Goal: Information Seeking & Learning: Learn about a topic

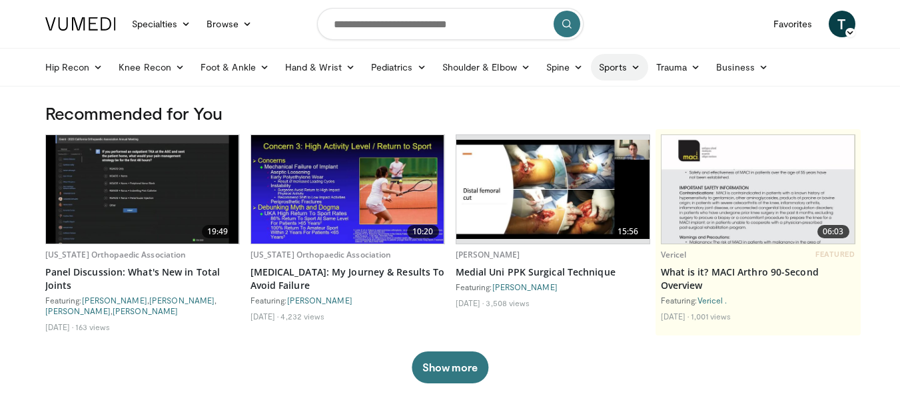
click at [622, 61] on link "Sports" at bounding box center [619, 67] width 57 height 27
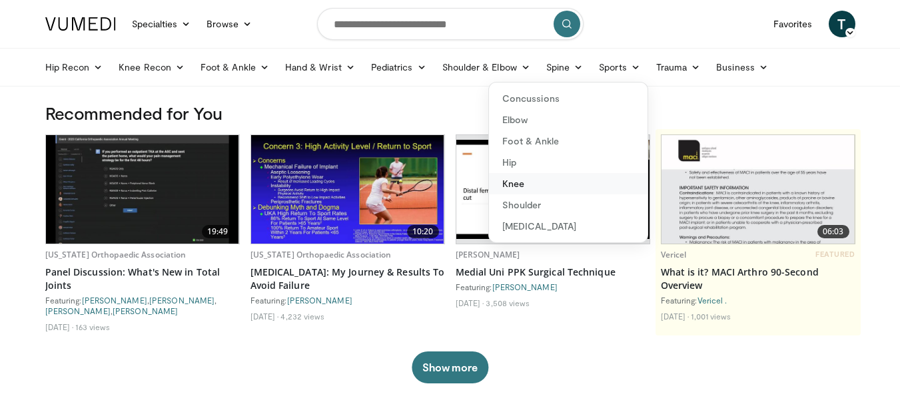
click at [517, 184] on link "Knee" at bounding box center [568, 183] width 159 height 21
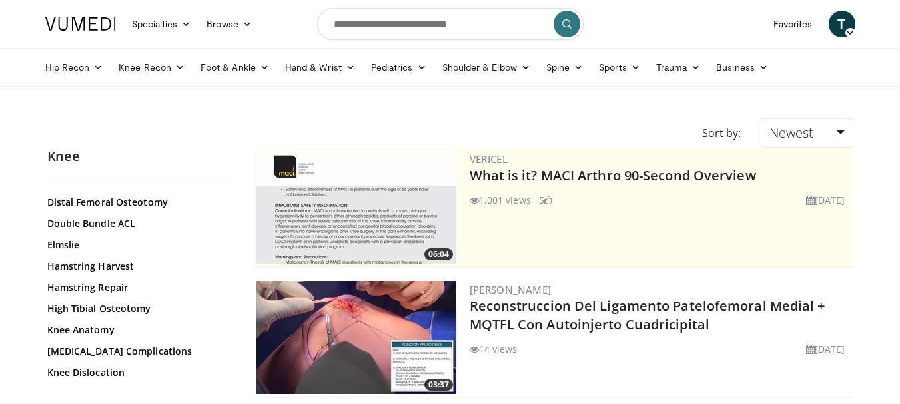
scroll to position [533, 0]
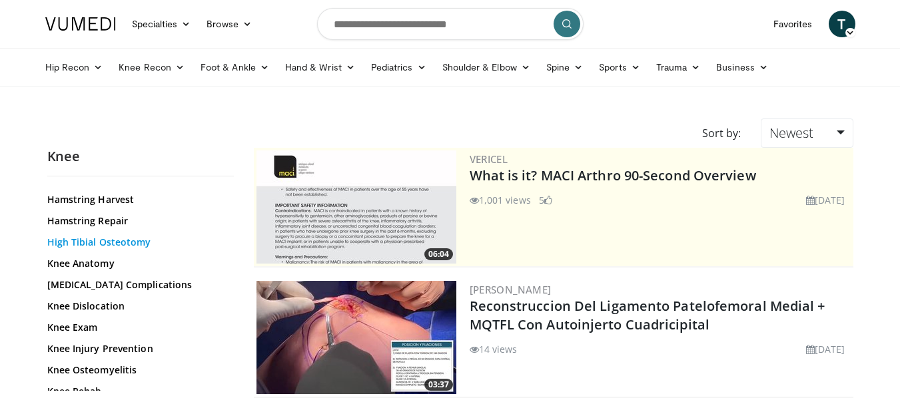
click at [134, 238] on link "High Tibial Osteotomy" at bounding box center [137, 242] width 180 height 13
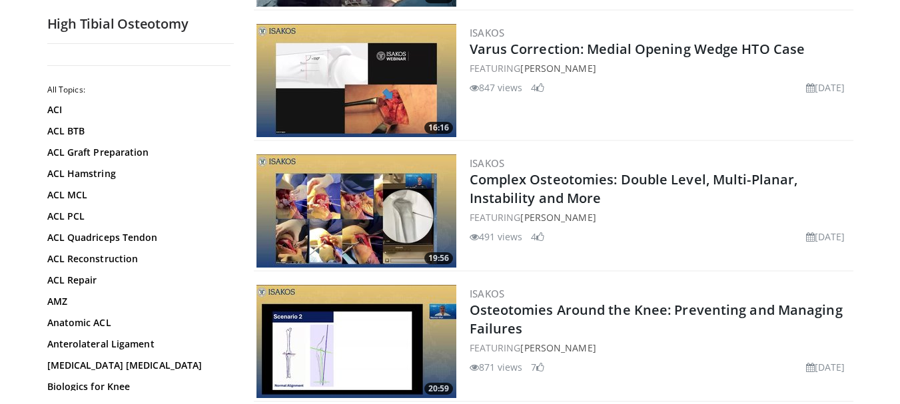
scroll to position [666, 0]
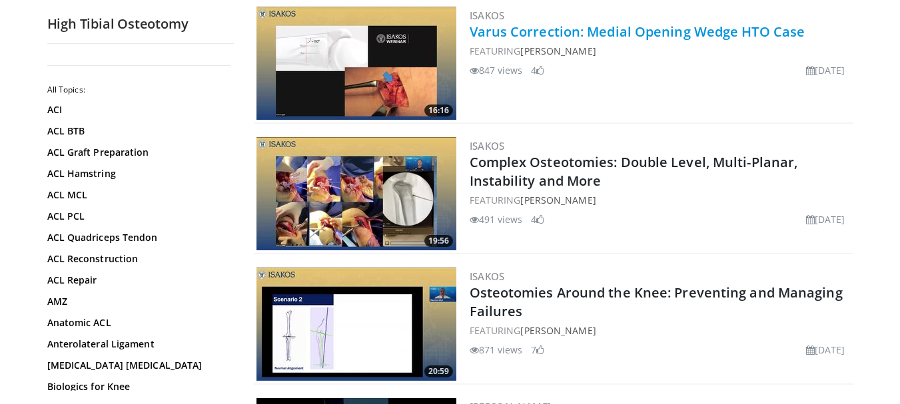
click at [600, 34] on link "Varus Correction: Medial Opening Wedge HTO Case" at bounding box center [638, 32] width 336 height 18
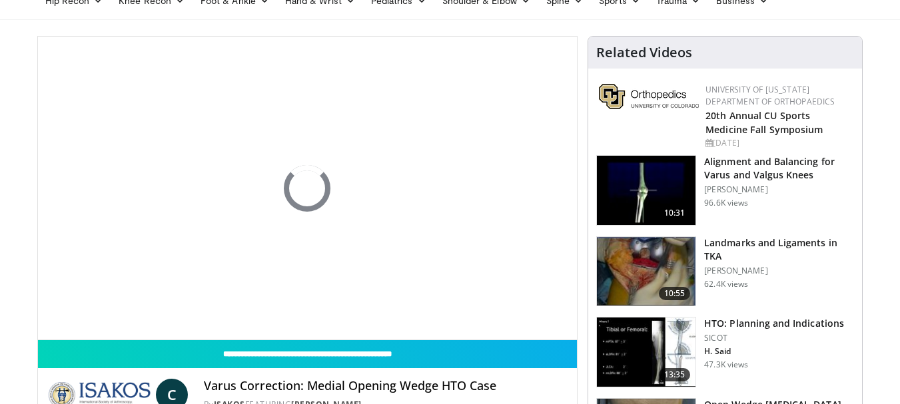
scroll to position [133, 0]
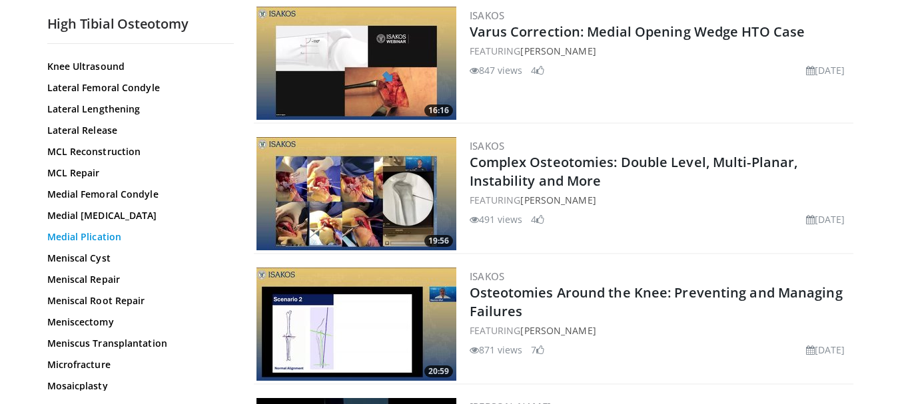
scroll to position [799, 0]
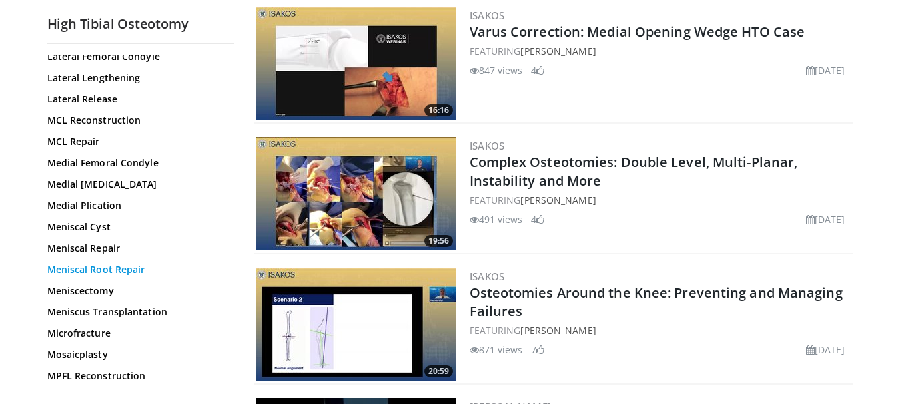
click at [131, 269] on link "Meniscal Root Repair" at bounding box center [137, 269] width 180 height 13
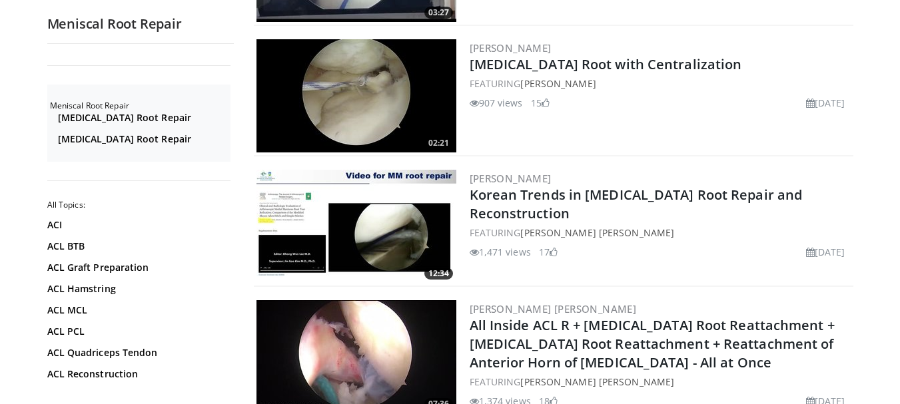
scroll to position [533, 0]
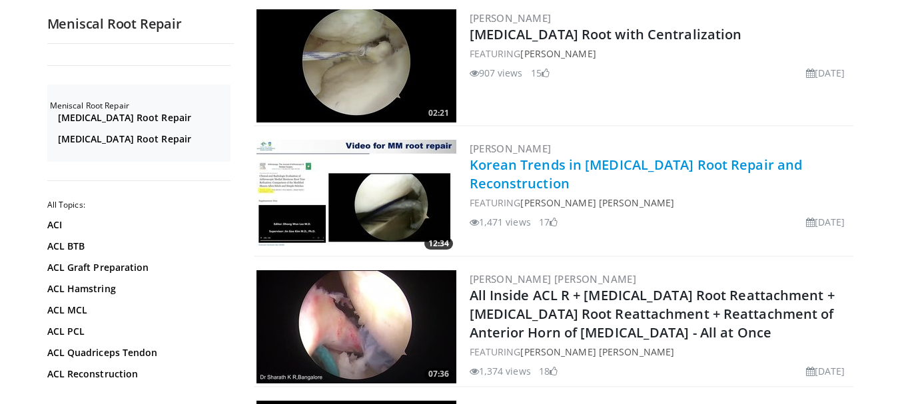
click at [559, 166] on link "Korean Trends in [MEDICAL_DATA] Root Repair and Reconstruction" at bounding box center [636, 174] width 333 height 37
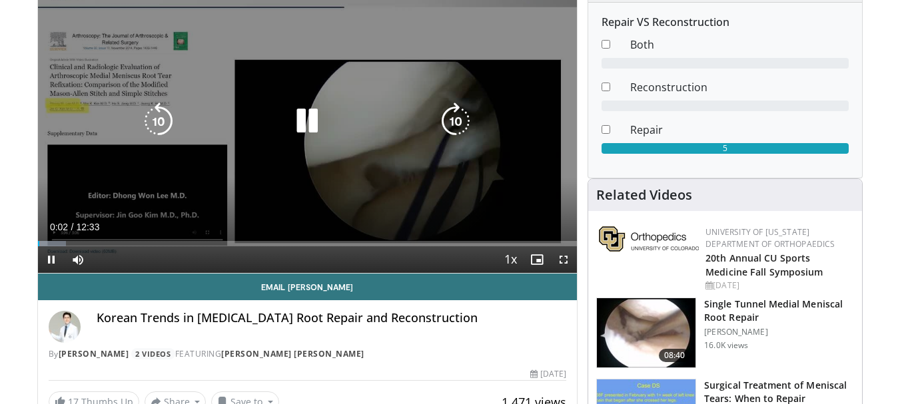
scroll to position [67, 0]
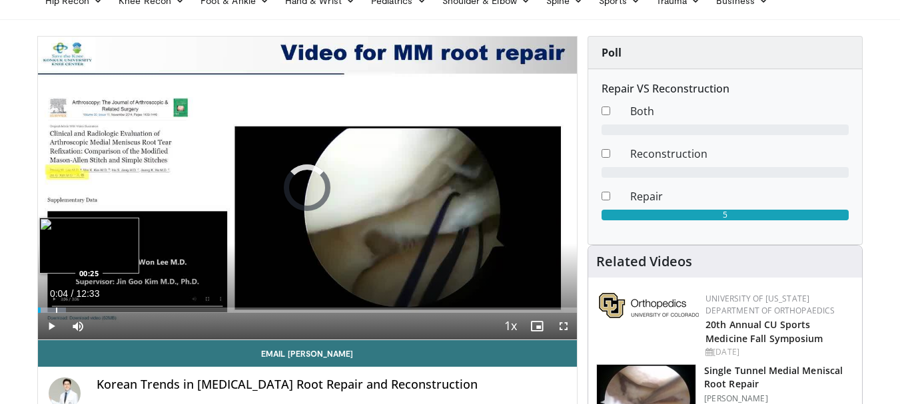
click at [55, 304] on div "Loaded : 5.29% 00:04 00:25" at bounding box center [307, 306] width 539 height 13
click at [71, 308] on div "Progress Bar" at bounding box center [71, 310] width 1 height 5
click at [80, 310] on div "Progress Bar" at bounding box center [80, 310] width 1 height 5
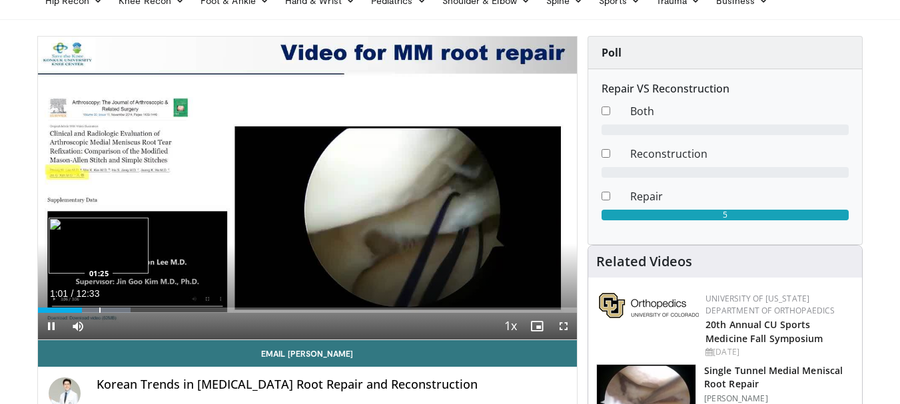
click at [99, 312] on div "Progress Bar" at bounding box center [99, 310] width 1 height 5
click at [115, 310] on div "Progress Bar" at bounding box center [115, 310] width 1 height 5
click at [131, 309] on div "Progress Bar" at bounding box center [131, 310] width 1 height 5
click at [151, 310] on div "Progress Bar" at bounding box center [151, 310] width 1 height 5
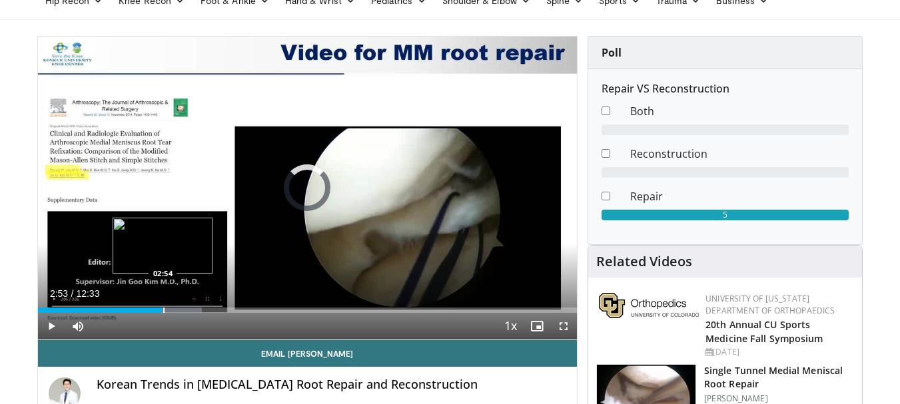
click at [162, 308] on div "Loaded : 30.48% 02:44 02:54" at bounding box center [307, 310] width 539 height 5
click at [179, 310] on div "Progress Bar" at bounding box center [179, 310] width 1 height 5
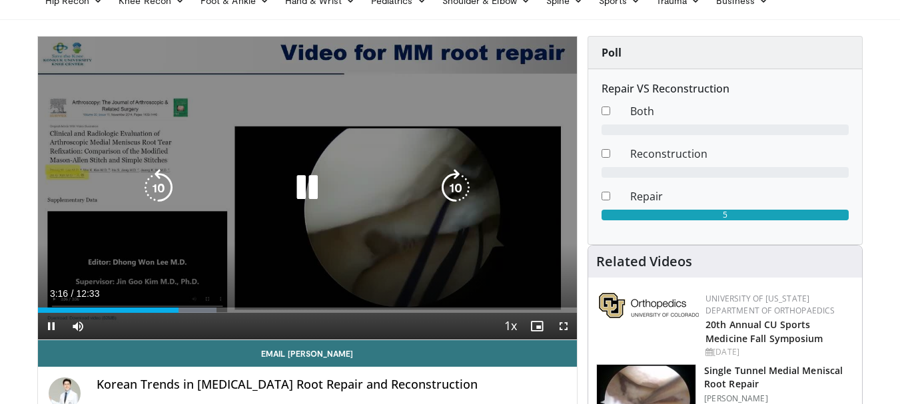
click at [189, 311] on div "Progress Bar" at bounding box center [187, 310] width 59 height 5
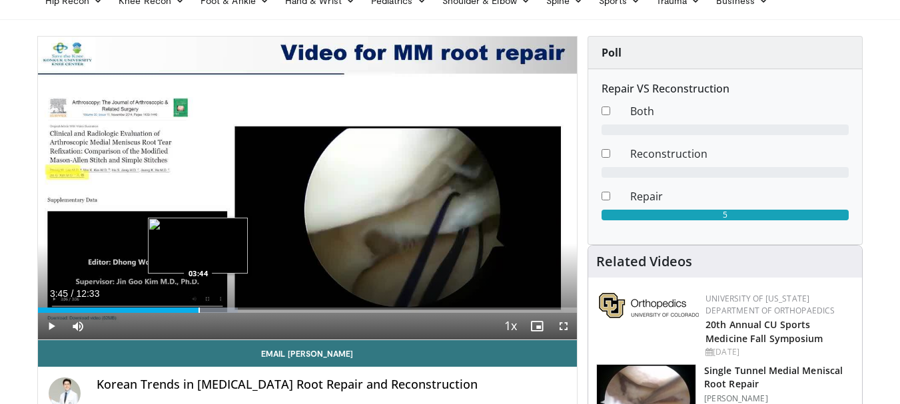
click at [198, 310] on div "Progress Bar" at bounding box center [198, 310] width 1 height 5
click at [204, 311] on div "Progress Bar" at bounding box center [204, 310] width 1 height 5
click at [214, 312] on div "Progress Bar" at bounding box center [214, 310] width 1 height 5
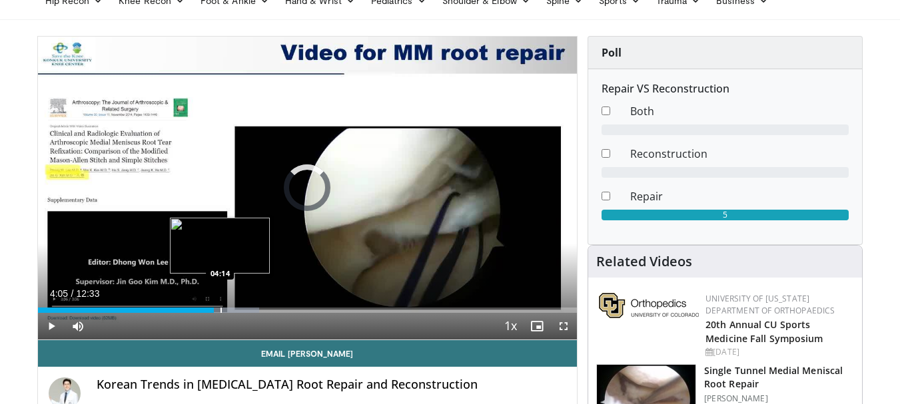
click at [220, 310] on div "Progress Bar" at bounding box center [220, 310] width 1 height 5
click at [231, 311] on div "Progress Bar" at bounding box center [231, 310] width 1 height 5
click at [240, 312] on div "Progress Bar" at bounding box center [240, 310] width 1 height 5
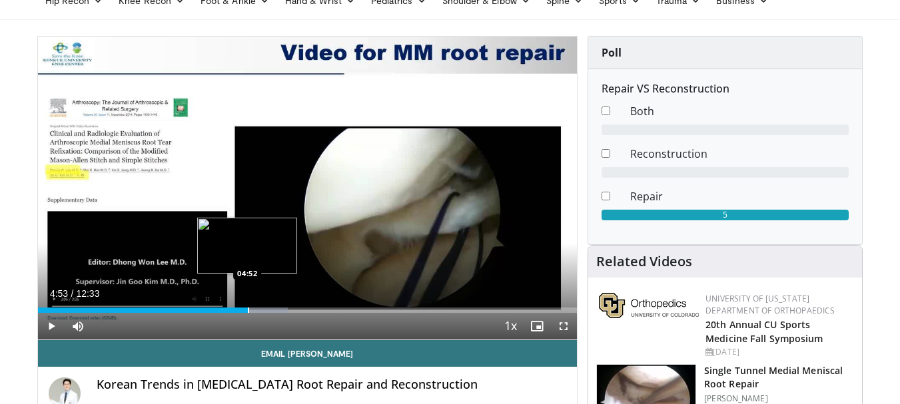
click at [248, 311] on div "Progress Bar" at bounding box center [248, 310] width 1 height 5
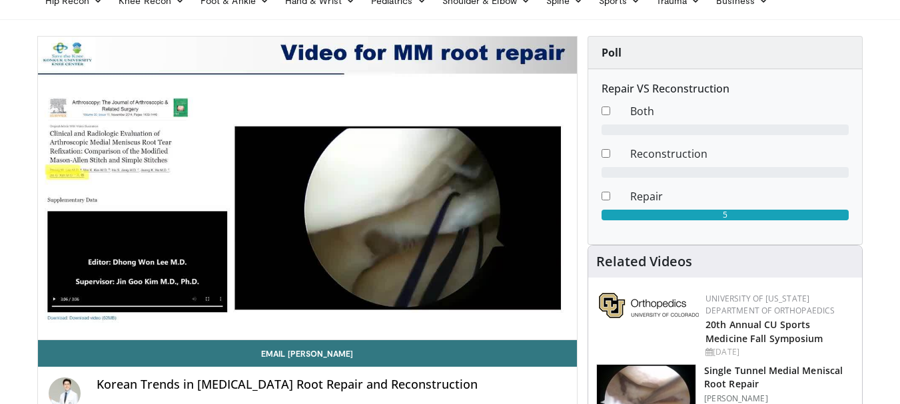
click at [258, 311] on video-js "**********" at bounding box center [307, 189] width 539 height 304
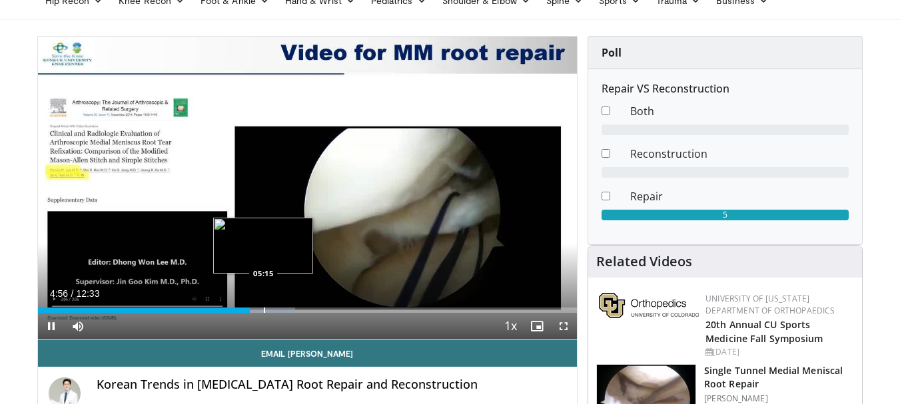
click at [264, 310] on div "Progress Bar" at bounding box center [264, 310] width 1 height 5
click at [280, 310] on div "Progress Bar" at bounding box center [280, 310] width 1 height 5
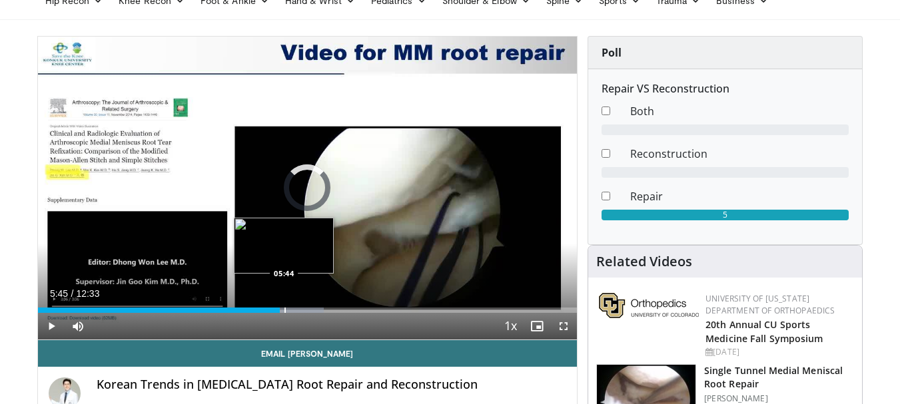
click at [285, 311] on div "Progress Bar" at bounding box center [284, 310] width 1 height 5
click at [300, 311] on div "Progress Bar" at bounding box center [300, 310] width 1 height 5
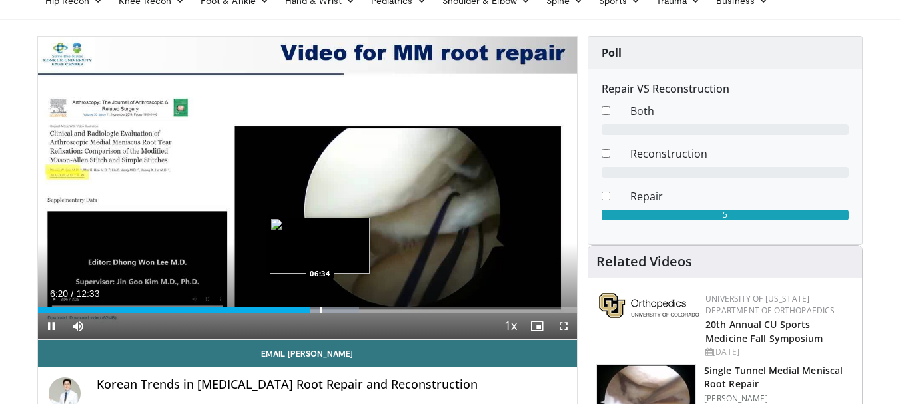
click at [320, 306] on div "Loaded : 59.64% 06:20 06:34" at bounding box center [307, 306] width 539 height 13
click at [325, 308] on div "Progress Bar" at bounding box center [325, 310] width 1 height 5
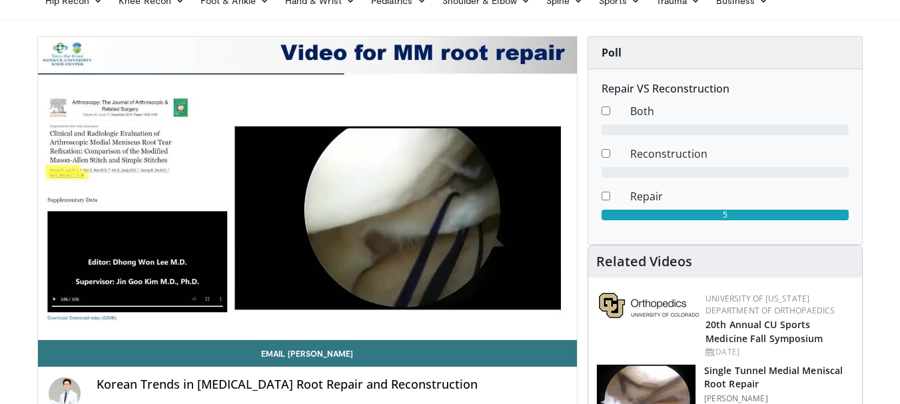
click at [328, 308] on div "10 seconds Tap to unmute" at bounding box center [307, 188] width 539 height 303
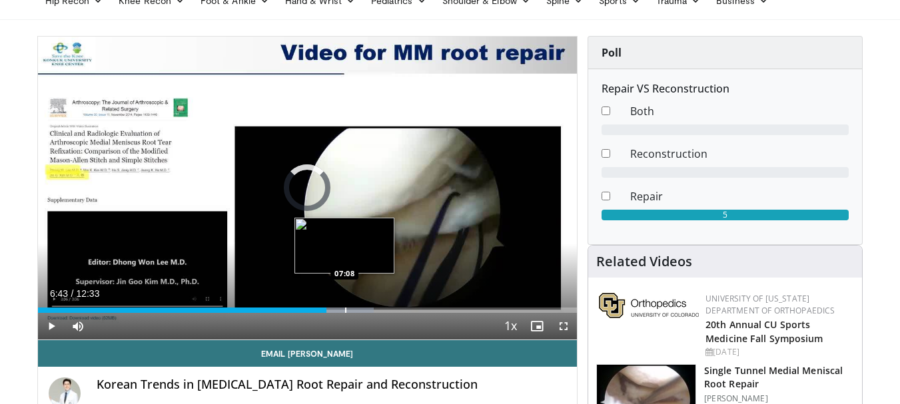
click at [345, 312] on div "Progress Bar" at bounding box center [345, 310] width 1 height 5
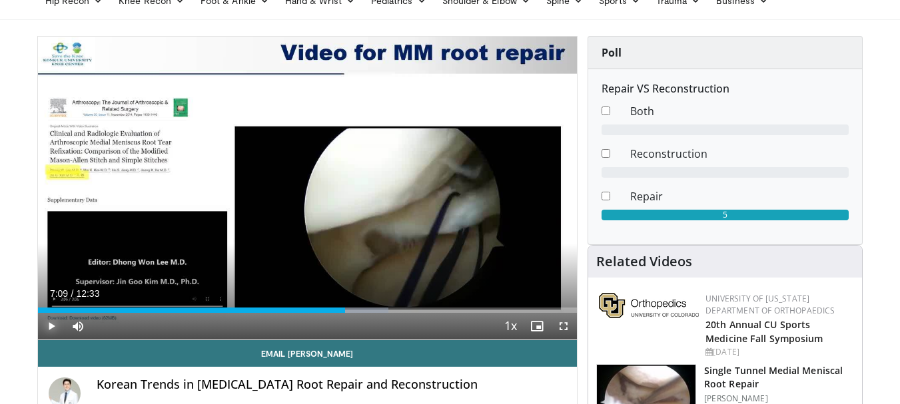
click at [55, 324] on span "Video Player" at bounding box center [51, 326] width 27 height 27
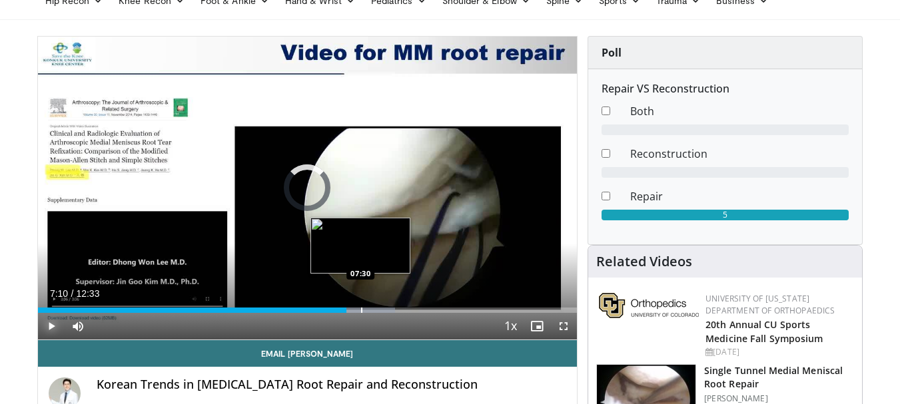
click at [361, 310] on div "Progress Bar" at bounding box center [361, 310] width 1 height 5
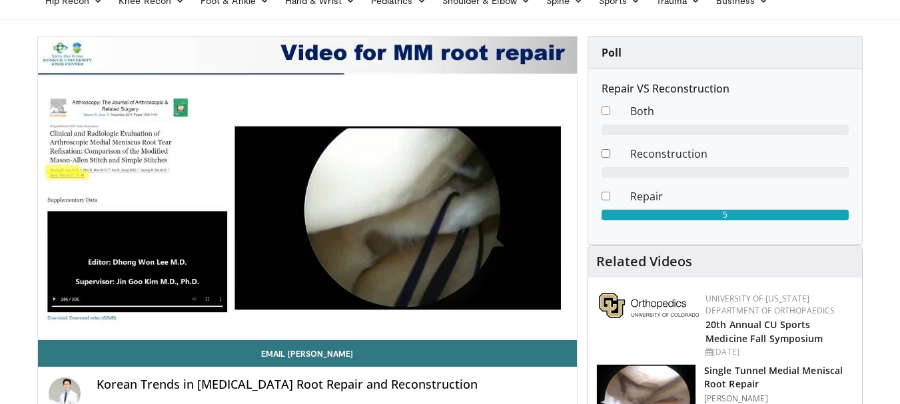
click at [372, 310] on video-js "**********" at bounding box center [307, 189] width 539 height 304
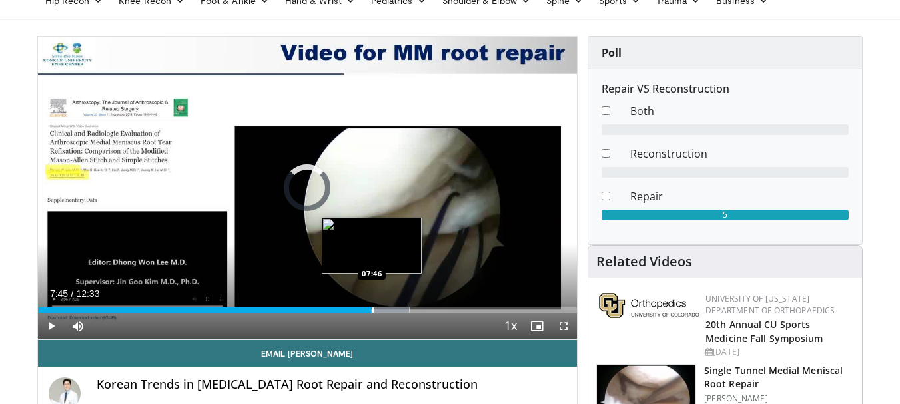
click at [372, 310] on div "Progress Bar" at bounding box center [372, 310] width 1 height 5
click at [382, 312] on div "Progress Bar" at bounding box center [381, 310] width 1 height 5
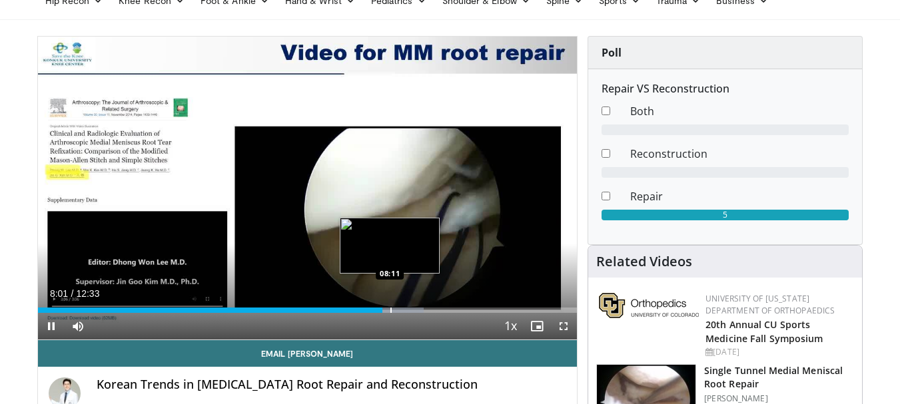
click at [390, 312] on div "Progress Bar" at bounding box center [390, 310] width 1 height 5
click at [400, 312] on div "Progress Bar" at bounding box center [400, 310] width 1 height 5
click at [407, 312] on div "Progress Bar" at bounding box center [407, 310] width 1 height 5
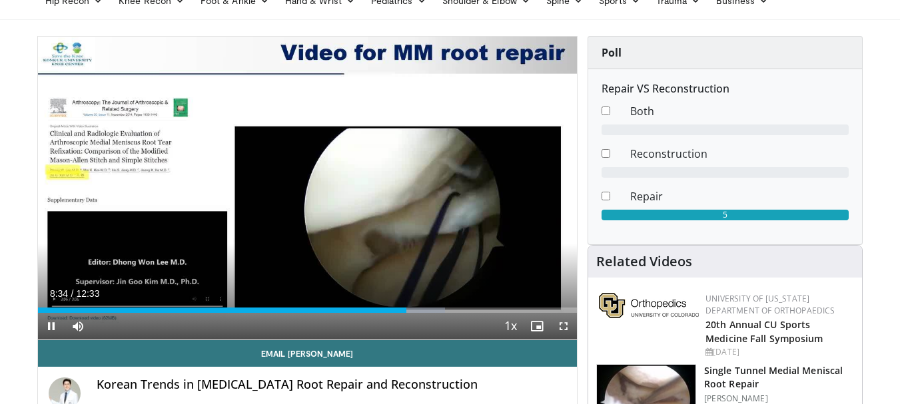
click at [413, 313] on video-js "**********" at bounding box center [307, 189] width 539 height 304
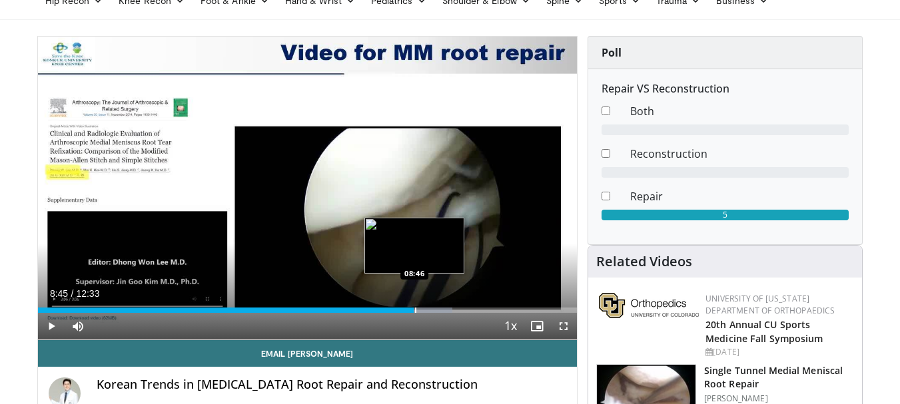
click at [415, 311] on div "Progress Bar" at bounding box center [415, 310] width 1 height 5
click at [427, 312] on div "Progress Bar" at bounding box center [427, 310] width 1 height 5
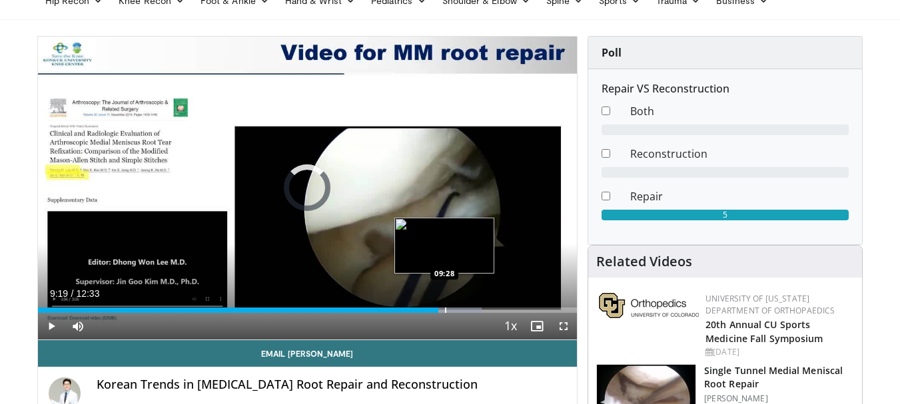
click at [445, 311] on div "Progress Bar" at bounding box center [445, 310] width 1 height 5
click at [456, 308] on div "Progress Bar" at bounding box center [456, 310] width 1 height 5
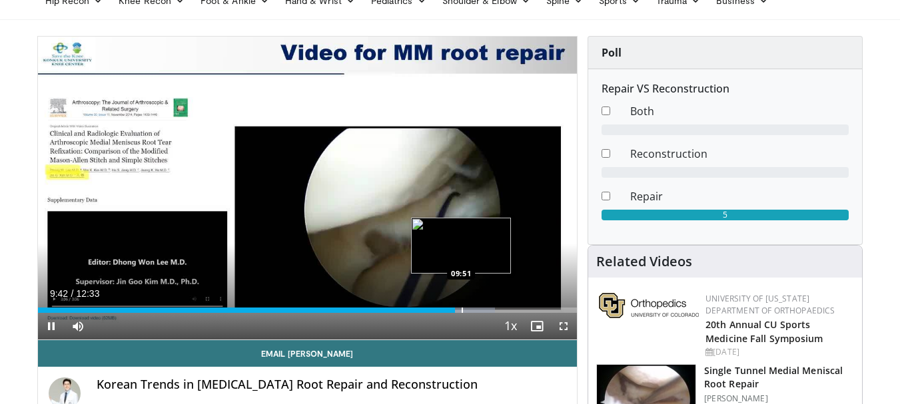
click at [462, 310] on div "Progress Bar" at bounding box center [462, 310] width 1 height 5
click at [468, 310] on div "Progress Bar" at bounding box center [468, 310] width 1 height 5
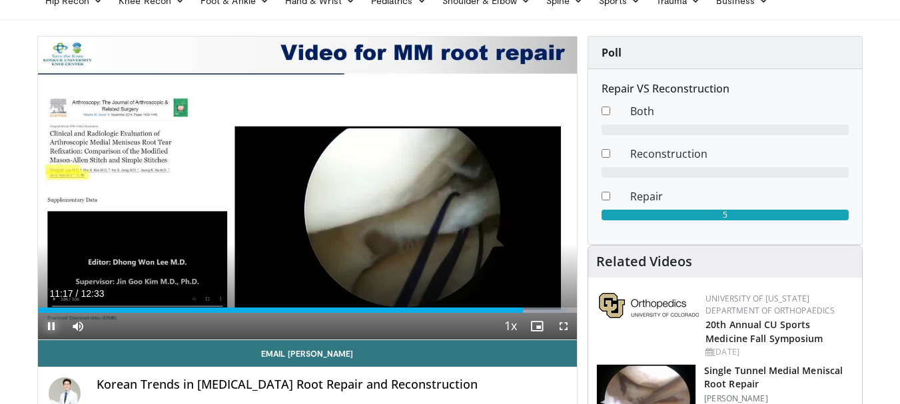
click at [54, 326] on span "Video Player" at bounding box center [51, 326] width 27 height 27
